Goal: Navigation & Orientation: Find specific page/section

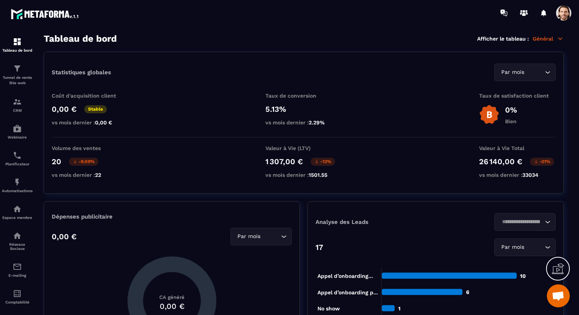
click at [568, 15] on span at bounding box center [563, 12] width 15 height 15
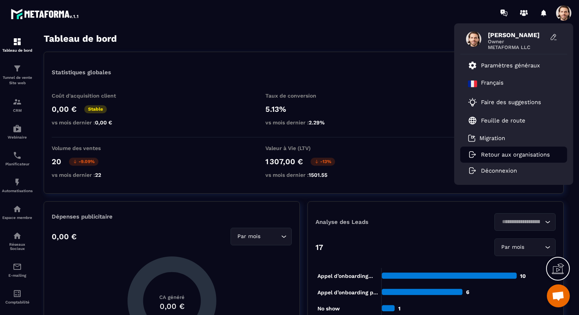
click at [516, 153] on p "Retour aux organisations" at bounding box center [515, 154] width 69 height 7
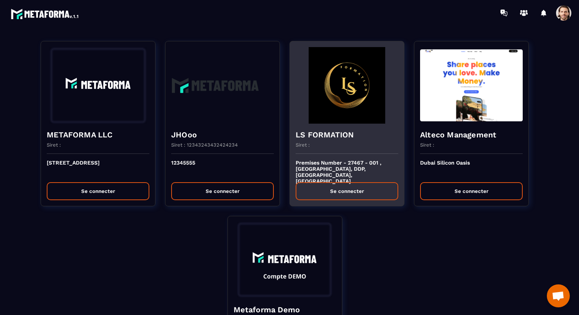
click at [328, 143] on div "Siret :" at bounding box center [347, 148] width 103 height 12
